Goal: Task Accomplishment & Management: Use online tool/utility

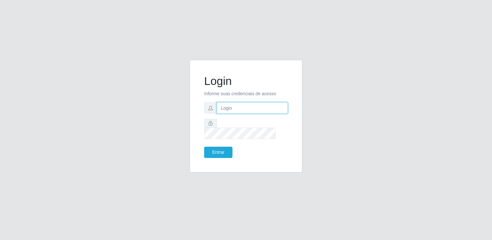
click at [244, 112] on input "text" at bounding box center [252, 107] width 71 height 11
type input "[EMAIL_ADDRESS][DOMAIN_NAME]"
click at [204, 147] on button "Entrar" at bounding box center [218, 152] width 28 height 11
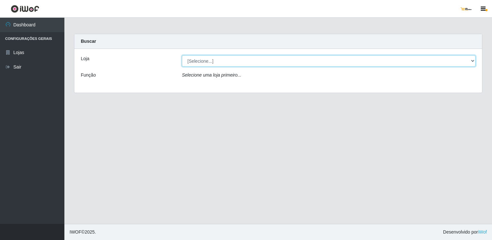
click at [274, 63] on select "[Selecione...] [GEOGRAPHIC_DATA]" at bounding box center [329, 60] width 294 height 11
select select "168"
click at [182, 55] on select "[Selecione...] [GEOGRAPHIC_DATA]" at bounding box center [329, 60] width 294 height 11
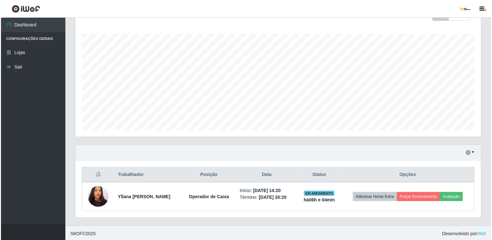
scroll to position [100, 0]
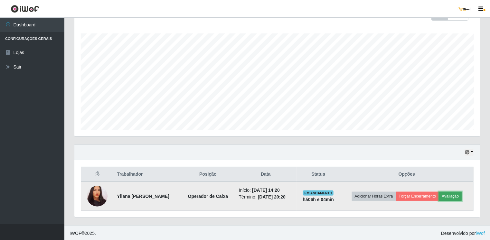
click at [450, 194] on button "Avaliação" at bounding box center [450, 196] width 23 height 9
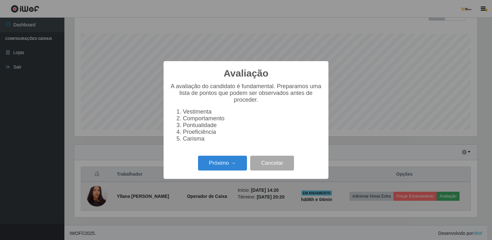
scroll to position [134, 403]
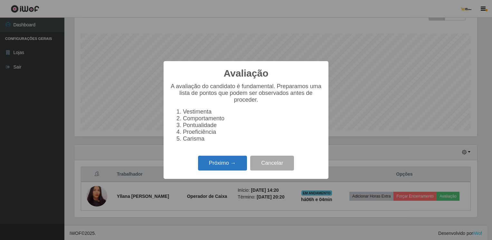
click at [230, 165] on button "Próximo →" at bounding box center [222, 163] width 49 height 15
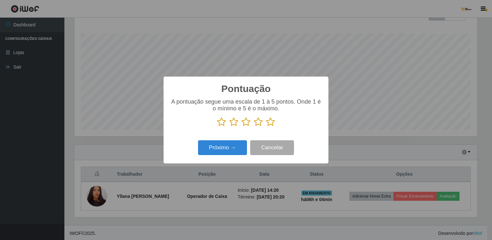
click at [258, 123] on icon at bounding box center [258, 122] width 9 height 10
click at [254, 127] on input "radio" at bounding box center [254, 127] width 0 height 0
click at [233, 149] on button "Próximo →" at bounding box center [222, 147] width 49 height 15
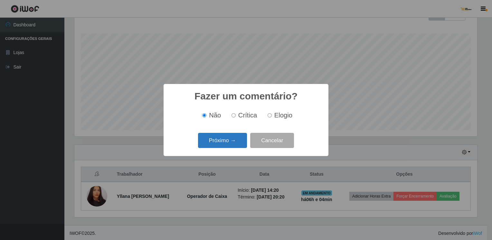
click at [229, 141] on button "Próximo →" at bounding box center [222, 140] width 49 height 15
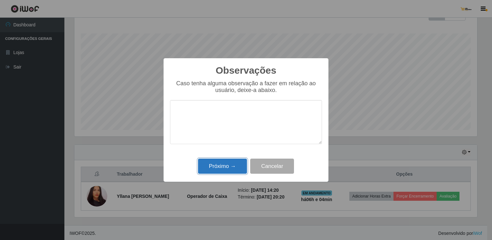
click at [237, 166] on button "Próximo →" at bounding box center [222, 166] width 49 height 15
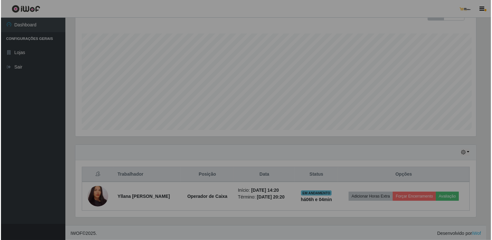
scroll to position [134, 406]
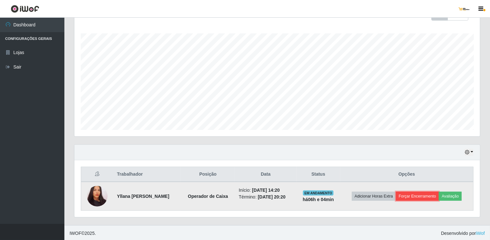
click at [413, 196] on button "Forçar Encerramento" at bounding box center [417, 196] width 43 height 9
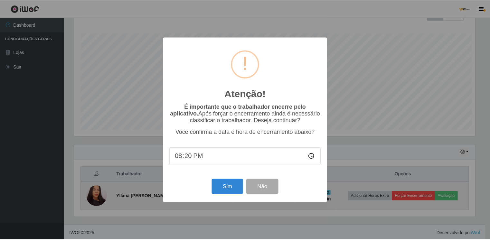
scroll to position [134, 403]
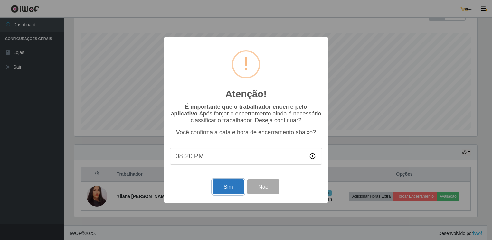
click at [236, 187] on button "Sim" at bounding box center [228, 186] width 31 height 15
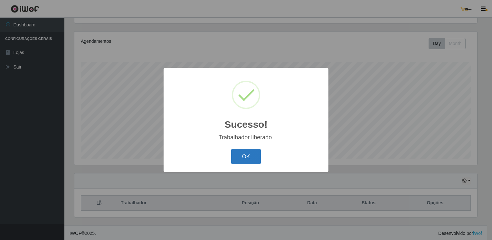
click at [241, 159] on button "OK" at bounding box center [246, 156] width 30 height 15
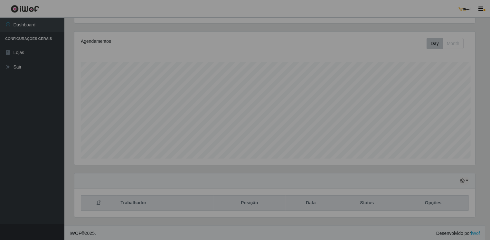
scroll to position [134, 406]
